Goal: Information Seeking & Learning: Find specific page/section

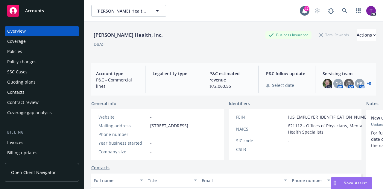
click at [51, 10] on div "Accounts" at bounding box center [41, 11] width 69 height 12
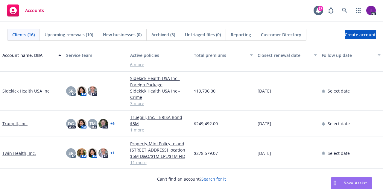
scroll to position [311, 0]
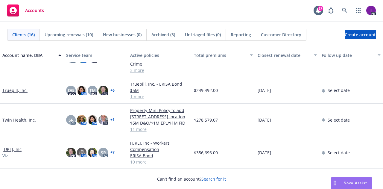
click at [28, 119] on link "Twin Health, Inc." at bounding box center [19, 120] width 34 height 6
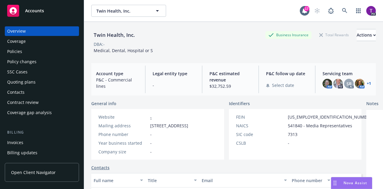
click at [26, 53] on div "Policies" at bounding box center [41, 52] width 69 height 10
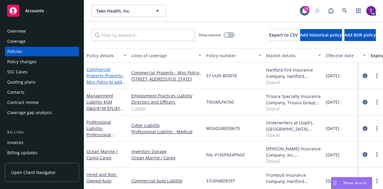
click at [99, 69] on link "Commercial Property - Property-Mini Policy to add 192 Lexington NY location" at bounding box center [106, 81] width 38 height 31
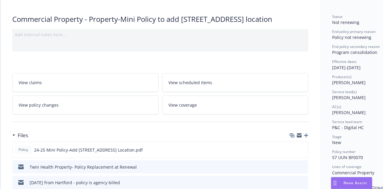
scroll to position [60, 0]
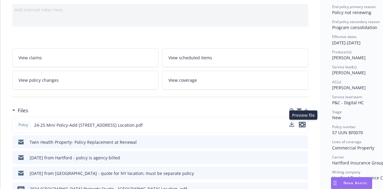
click at [302, 123] on icon "preview file" at bounding box center [302, 124] width 5 height 4
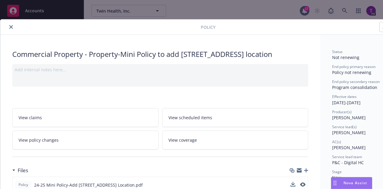
click at [9, 25] on icon "close" at bounding box center [11, 27] width 4 height 4
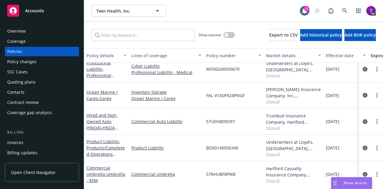
scroll to position [60, 0]
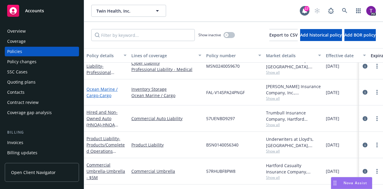
click at [105, 88] on link "Ocean Marine / Cargo - Cargo" at bounding box center [102, 92] width 31 height 12
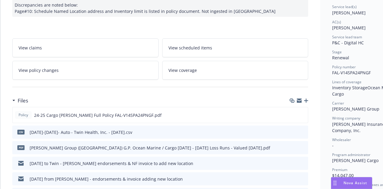
scroll to position [120, 0]
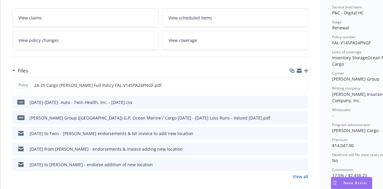
click at [300, 176] on link "View all" at bounding box center [301, 176] width 16 height 6
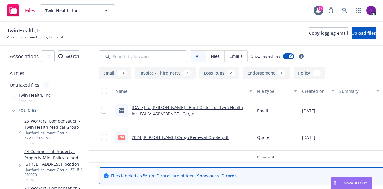
scroll to position [479, 0]
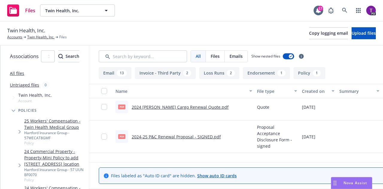
click at [202, 105] on link "2024 Falvey Cargo Renewal Quote.pdf" at bounding box center [180, 107] width 97 height 6
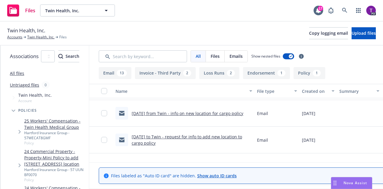
scroll to position [180, 0]
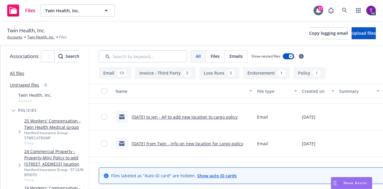
click at [211, 116] on link "3/20/25 to Jen - AP to add new location to cargo policy" at bounding box center [185, 117] width 106 height 6
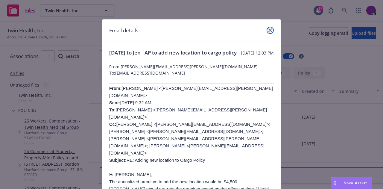
click at [269, 30] on icon "close" at bounding box center [271, 30] width 4 height 4
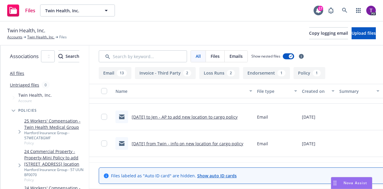
click at [214, 142] on link "3/4/25 from Twin - info on new location for cargo policy" at bounding box center [188, 144] width 112 height 6
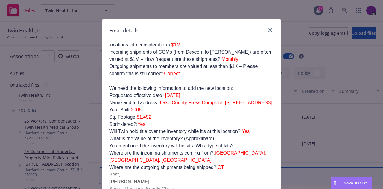
scroll to position [239, 0]
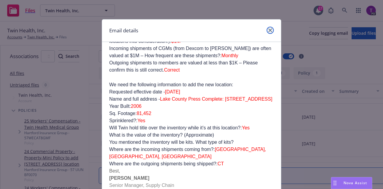
click at [269, 29] on icon "close" at bounding box center [271, 30] width 4 height 4
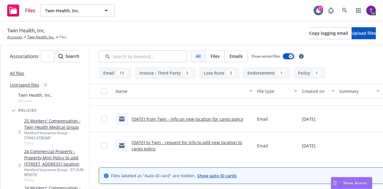
scroll to position [210, 0]
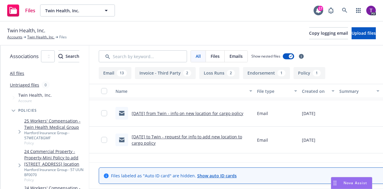
click at [199, 111] on link "3/4/25 from Twin - info on new location for cargo policy" at bounding box center [188, 113] width 112 height 6
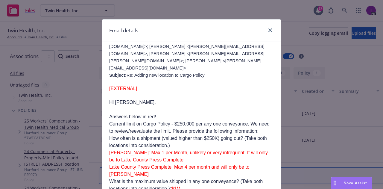
scroll to position [120, 0]
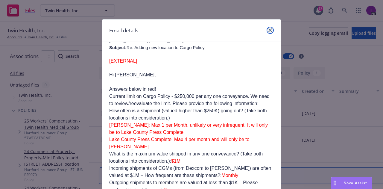
click at [269, 29] on icon "close" at bounding box center [271, 30] width 4 height 4
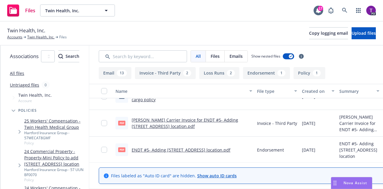
scroll to position [269, 0]
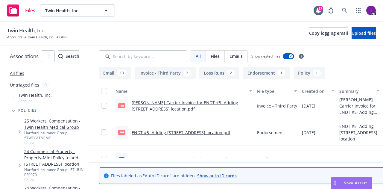
click at [216, 131] on link "ENDT #5- Adding 3210 Oak Grove Ave location.pdf" at bounding box center [181, 133] width 99 height 6
click at [206, 101] on link "Falvey Carrier Invoice for ENDT #5- Adding 3210 Oak Grove Ave location.pdf" at bounding box center [185, 106] width 107 height 12
click at [37, 35] on link "Twin Health, Inc." at bounding box center [40, 36] width 27 height 5
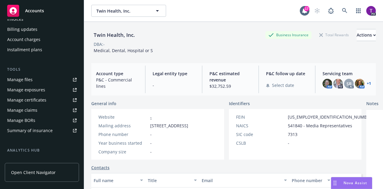
scroll to position [150, 0]
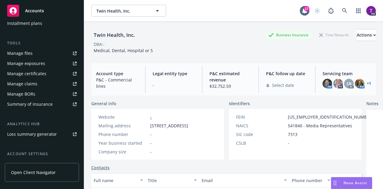
click at [34, 54] on link "Manage files" at bounding box center [42, 53] width 74 height 10
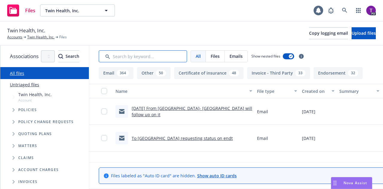
click at [176, 54] on input "Search by keyword..." at bounding box center [143, 56] width 88 height 12
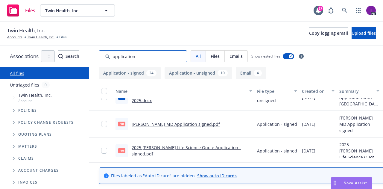
scroll to position [150, 0]
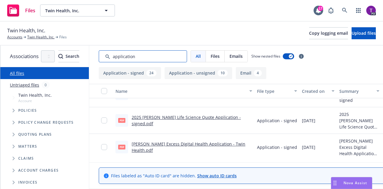
type input "application"
click at [221, 121] on link "2025 Falvey Life Science Quote Application - signed.pdf" at bounding box center [186, 120] width 109 height 12
